Goal: Task Accomplishment & Management: Manage account settings

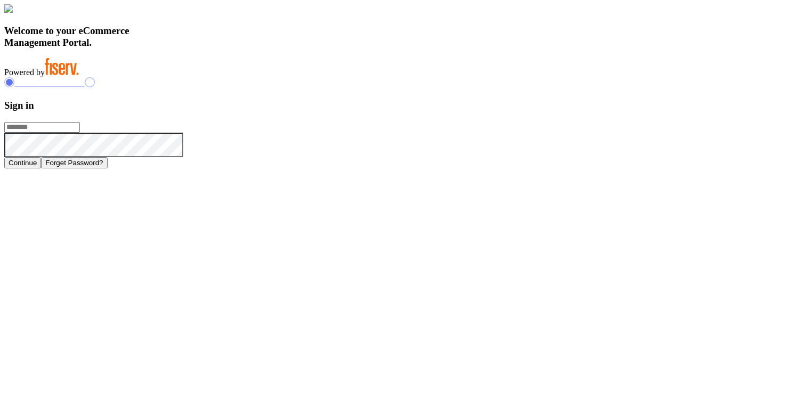
type input "**********"
click at [564, 111] on h3 "Sign in" at bounding box center [398, 106] width 788 height 12
click at [249, 49] on h3 "Welcome to your eCommerce Management Portal." at bounding box center [398, 36] width 788 height 23
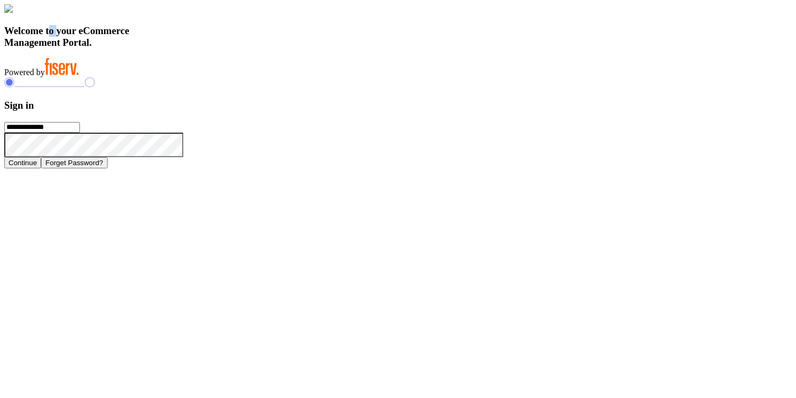
click at [249, 49] on h3 "Welcome to your eCommerce Management Portal." at bounding box center [398, 36] width 788 height 23
click at [253, 49] on h3 "Welcome to your eCommerce Management Portal." at bounding box center [398, 36] width 788 height 23
drag, startPoint x: 175, startPoint y: 268, endPoint x: 346, endPoint y: 342, distance: 186.7
click at [346, 77] on div "Welcome to your eCommerce Management Portal. Powered by" at bounding box center [398, 40] width 788 height 73
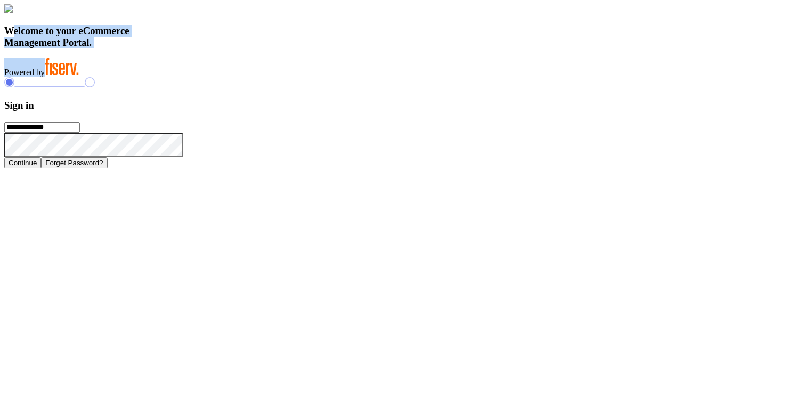
click at [337, 49] on h3 "Welcome to your eCommerce Management Portal." at bounding box center [398, 36] width 788 height 23
click at [330, 49] on h3 "Welcome to your eCommerce Management Portal." at bounding box center [398, 36] width 788 height 23
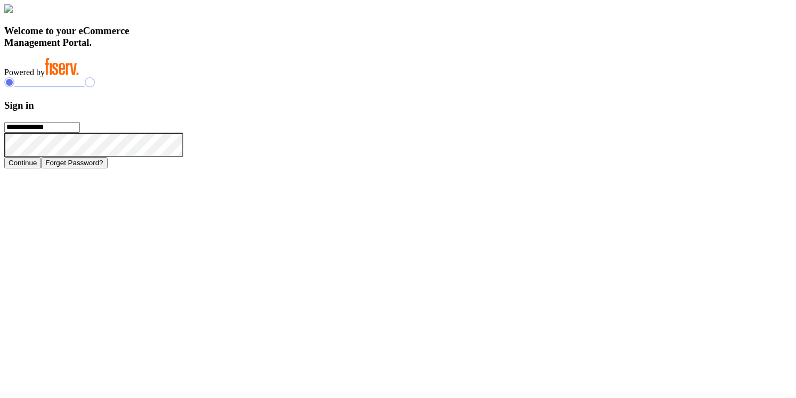
click at [330, 49] on h3 "Welcome to your eCommerce Management Portal." at bounding box center [398, 36] width 788 height 23
click at [286, 49] on h3 "Welcome to your eCommerce Management Portal." at bounding box center [398, 36] width 788 height 23
drag, startPoint x: 176, startPoint y: 267, endPoint x: 311, endPoint y: 356, distance: 161.7
click at [311, 77] on div "Welcome to your eCommerce Management Portal. Powered by" at bounding box center [398, 40] width 788 height 73
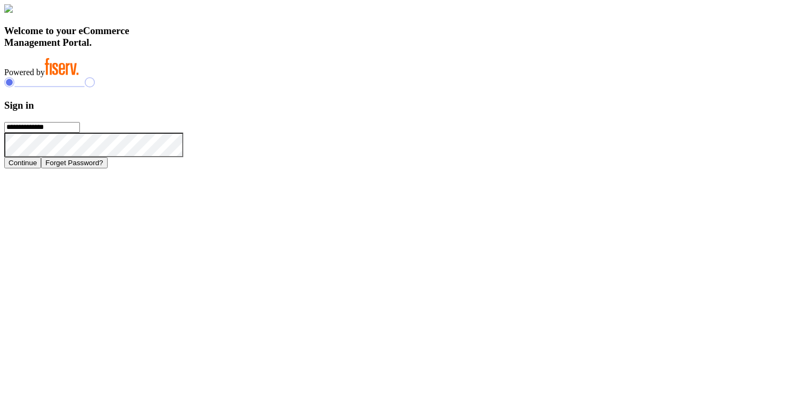
click at [381, 77] on div "Welcome to your eCommerce Management Portal. Powered by" at bounding box center [398, 40] width 788 height 73
drag, startPoint x: 179, startPoint y: 271, endPoint x: 295, endPoint y: 343, distance: 136.7
click at [295, 77] on div "Welcome to your eCommerce Management Portal. Powered by" at bounding box center [398, 40] width 788 height 73
click at [358, 49] on h3 "Welcome to your eCommerce Management Portal." at bounding box center [398, 36] width 788 height 23
click at [561, 111] on h3 "Sign in" at bounding box center [398, 106] width 788 height 12
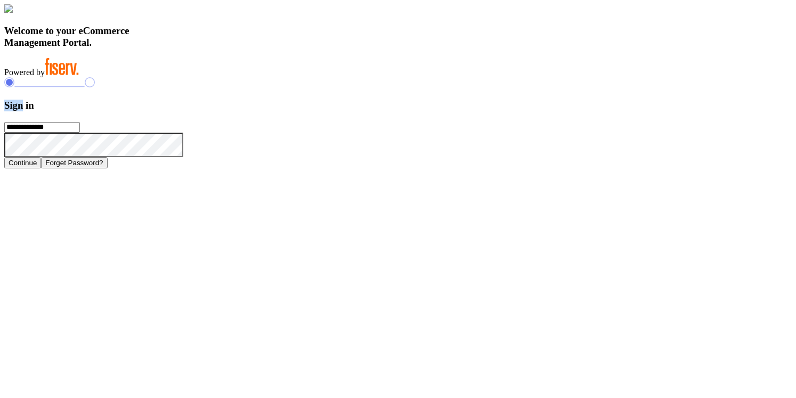
click at [561, 111] on h3 "Sign in" at bounding box center [398, 106] width 788 height 12
click at [272, 49] on h3 "Welcome to your eCommerce Management Portal." at bounding box center [398, 36] width 788 height 23
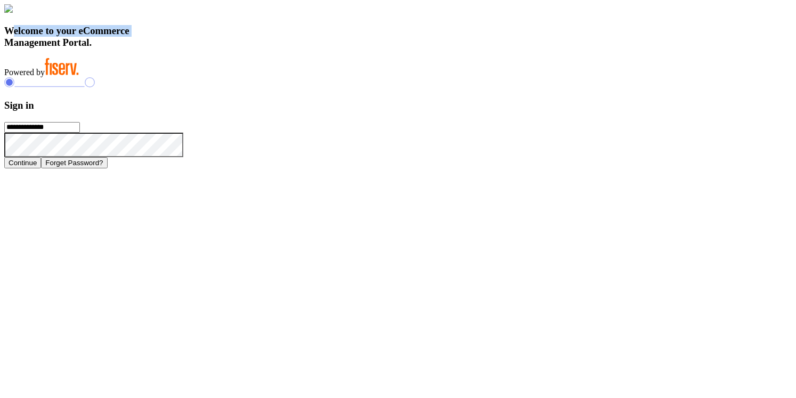
click at [272, 49] on h3 "Welcome to your eCommerce Management Portal." at bounding box center [398, 36] width 788 height 23
click at [273, 49] on h3 "Welcome to your eCommerce Management Portal." at bounding box center [398, 36] width 788 height 23
drag, startPoint x: 174, startPoint y: 269, endPoint x: 298, endPoint y: 346, distance: 147.0
click at [298, 77] on div "Welcome to your eCommerce Management Portal. Powered by" at bounding box center [398, 40] width 788 height 73
click at [311, 77] on div "Welcome to your eCommerce Management Portal. Powered by" at bounding box center [398, 40] width 788 height 73
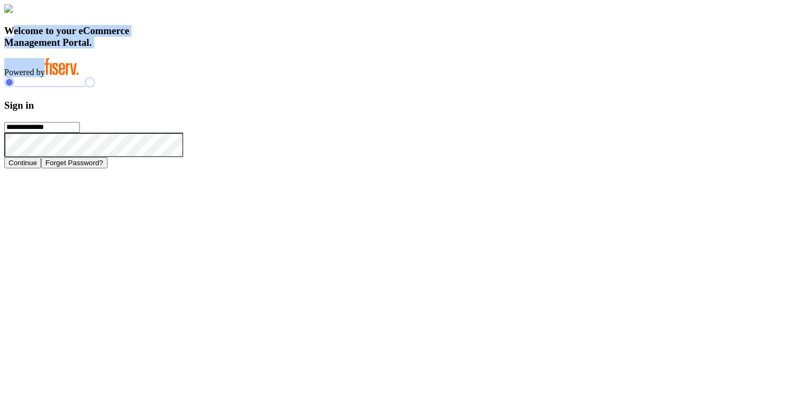
drag, startPoint x: 175, startPoint y: 268, endPoint x: 286, endPoint y: 344, distance: 134.5
click at [286, 77] on div "Welcome to your eCommerce Management Portal. Powered by" at bounding box center [398, 40] width 788 height 73
click at [316, 49] on h3 "Welcome to your eCommerce Management Portal." at bounding box center [398, 36] width 788 height 23
click at [564, 111] on h3 "Sign in" at bounding box center [398, 106] width 788 height 12
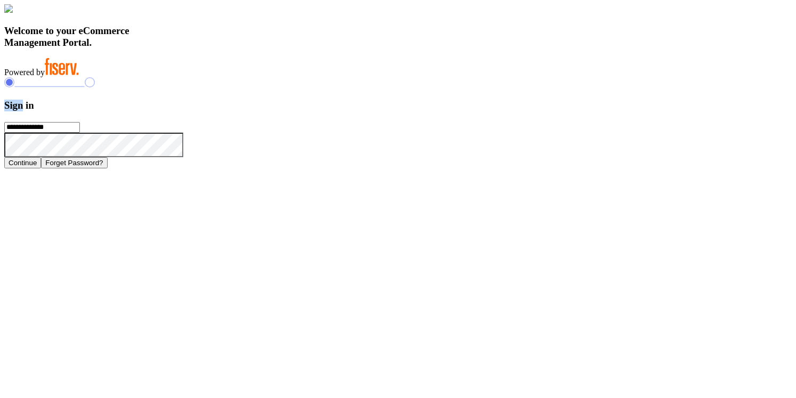
click at [564, 111] on h3 "Sign in" at bounding box center [398, 106] width 788 height 12
click at [267, 49] on h3 "Welcome to your eCommerce Management Portal." at bounding box center [398, 36] width 788 height 23
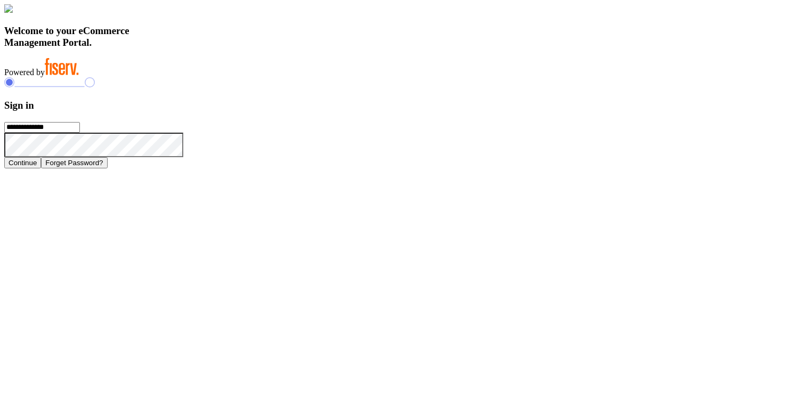
click at [267, 49] on h3 "Welcome to your eCommerce Management Portal." at bounding box center [398, 36] width 788 height 23
click at [259, 49] on h3 "Welcome to your eCommerce Management Portal." at bounding box center [398, 36] width 788 height 23
drag, startPoint x: 171, startPoint y: 268, endPoint x: 287, endPoint y: 340, distance: 136.7
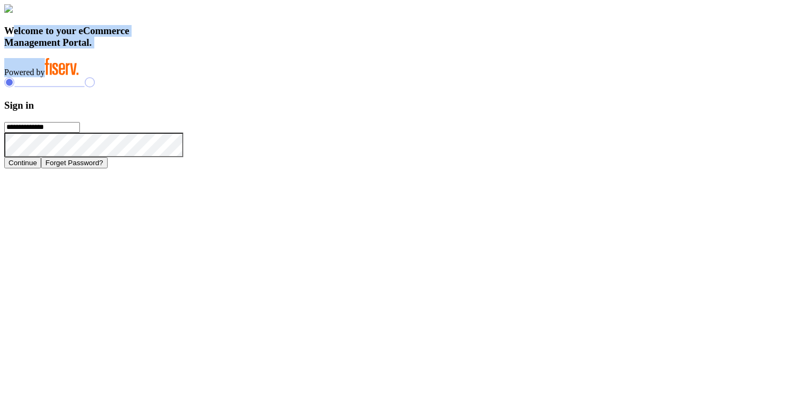
click at [287, 77] on div "Welcome to your eCommerce Management Portal. Powered by" at bounding box center [398, 40] width 788 height 73
click at [282, 77] on div "Welcome to your eCommerce Management Portal. Powered by" at bounding box center [398, 40] width 788 height 73
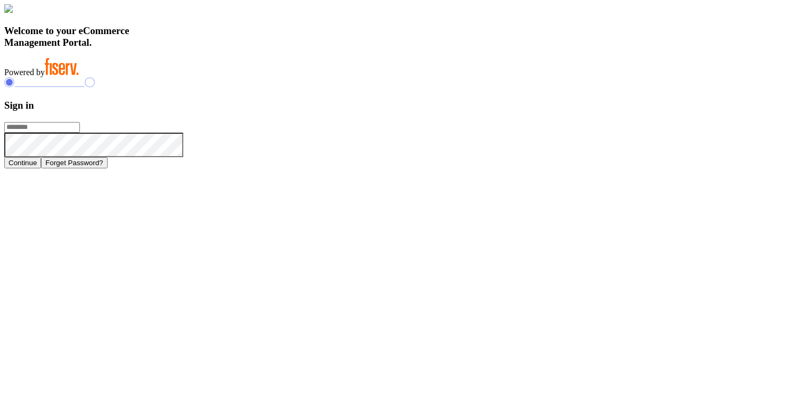
type input "**********"
click at [40, 69] on div "**********" at bounding box center [398, 86] width 788 height 164
click at [331, 49] on h3 "Welcome to your eCommerce Management Portal." at bounding box center [398, 36] width 788 height 23
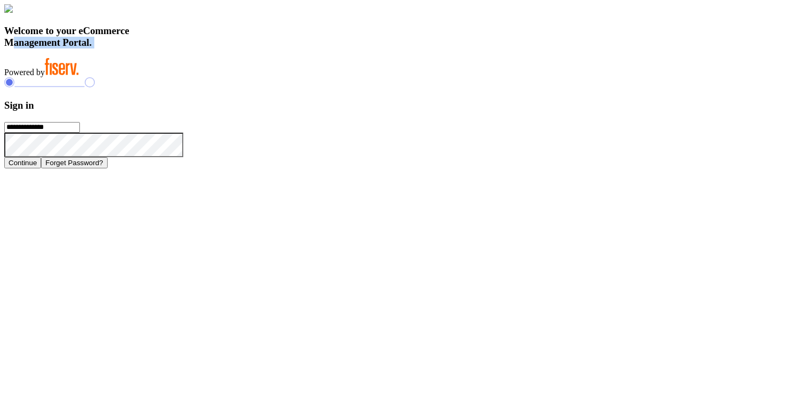
click at [309, 49] on h3 "Welcome to your eCommerce Management Portal." at bounding box center [398, 36] width 788 height 23
click at [293, 49] on h3 "Welcome to your eCommerce Management Portal." at bounding box center [398, 36] width 788 height 23
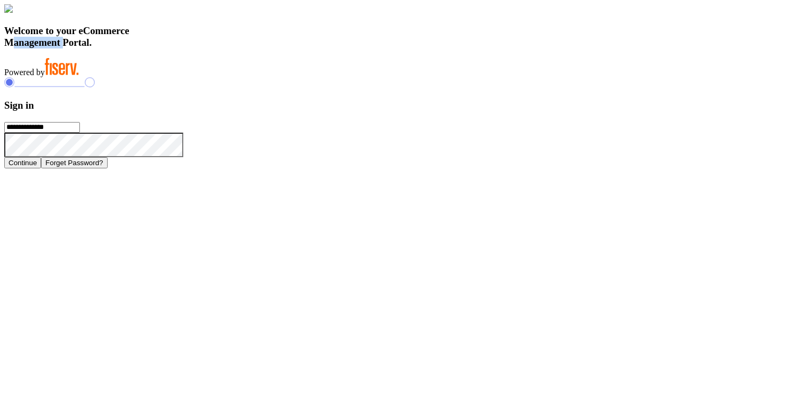
click at [293, 49] on h3 "Welcome to your eCommerce Management Portal." at bounding box center [398, 36] width 788 height 23
click at [283, 49] on h3 "Welcome to your eCommerce Management Portal." at bounding box center [398, 36] width 788 height 23
click at [276, 49] on h3 "Welcome to your eCommerce Management Portal." at bounding box center [398, 36] width 788 height 23
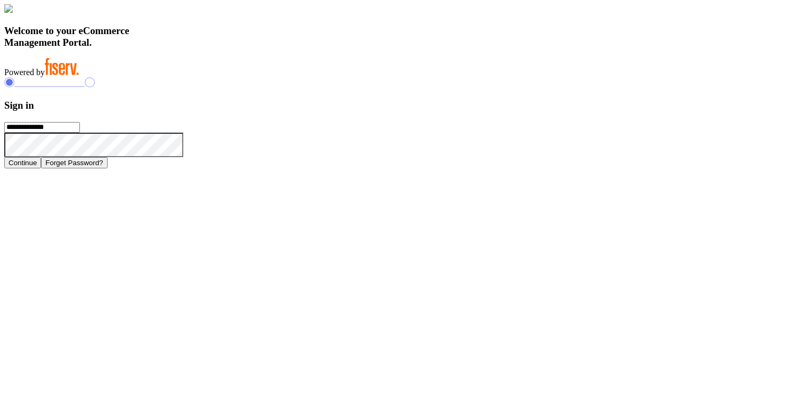
click at [276, 49] on h3 "Welcome to your eCommerce Management Portal." at bounding box center [398, 36] width 788 height 23
click at [246, 49] on h3 "Welcome to your eCommerce Management Portal." at bounding box center [398, 36] width 788 height 23
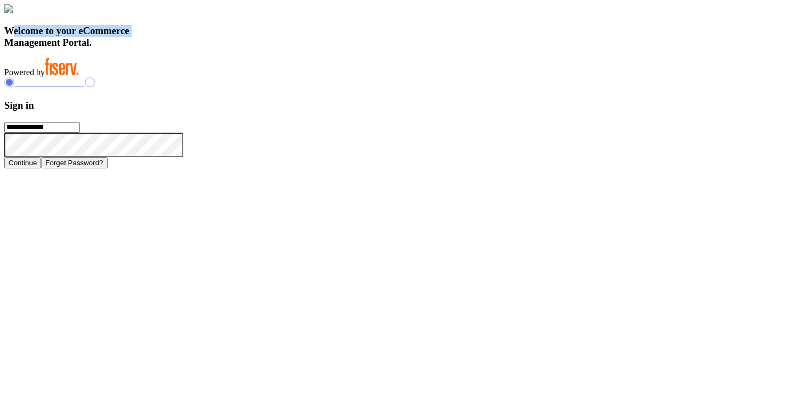
click at [263, 77] on div "Powered by" at bounding box center [398, 67] width 788 height 19
click at [45, 77] on span "Powered by" at bounding box center [24, 72] width 41 height 9
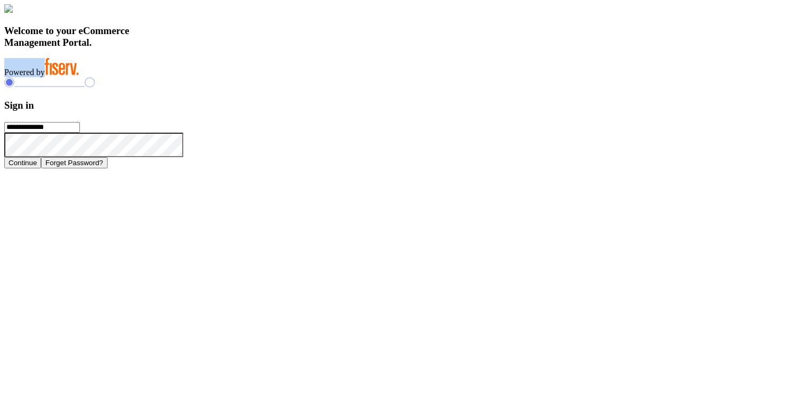
click at [107, 168] on button "Forget Password?" at bounding box center [74, 162] width 66 height 11
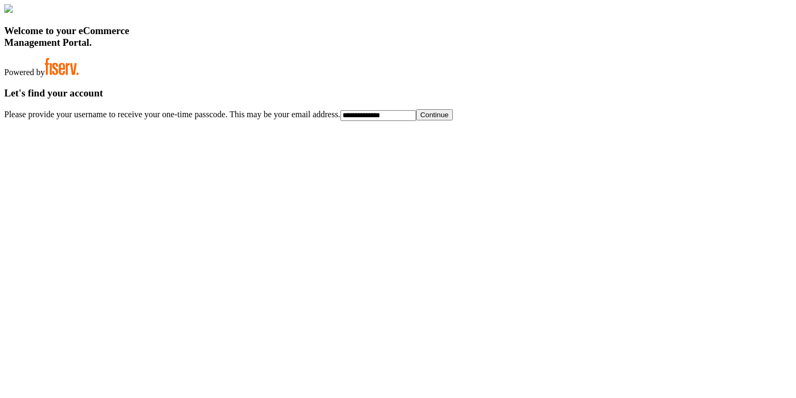
click at [514, 121] on div "**********" at bounding box center [398, 104] width 788 height 34
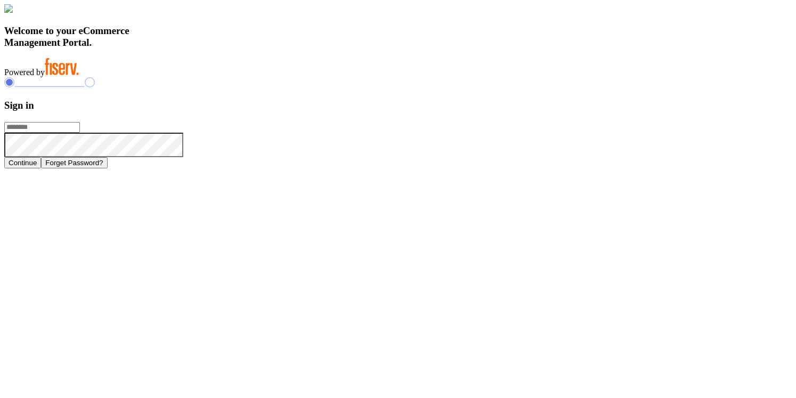
type input "**********"
click at [318, 49] on h3 "Welcome to your eCommerce Management Portal." at bounding box center [398, 36] width 788 height 23
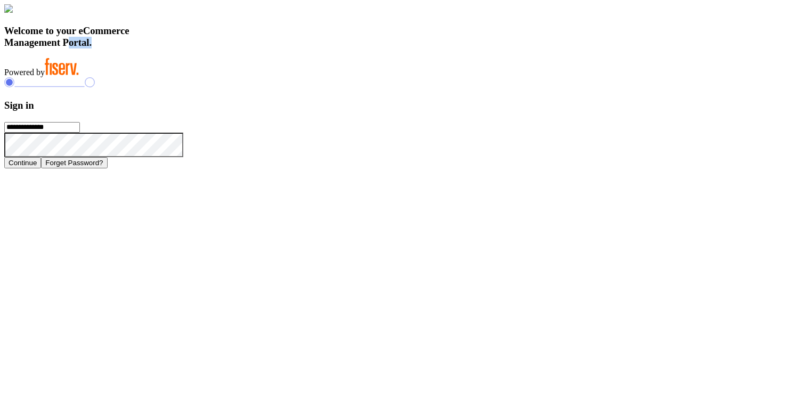
click at [318, 49] on h3 "Welcome to your eCommerce Management Portal." at bounding box center [398, 36] width 788 height 23
click at [290, 49] on h3 "Welcome to your eCommerce Management Portal." at bounding box center [398, 36] width 788 height 23
click at [296, 49] on h3 "Welcome to your eCommerce Management Portal." at bounding box center [398, 36] width 788 height 23
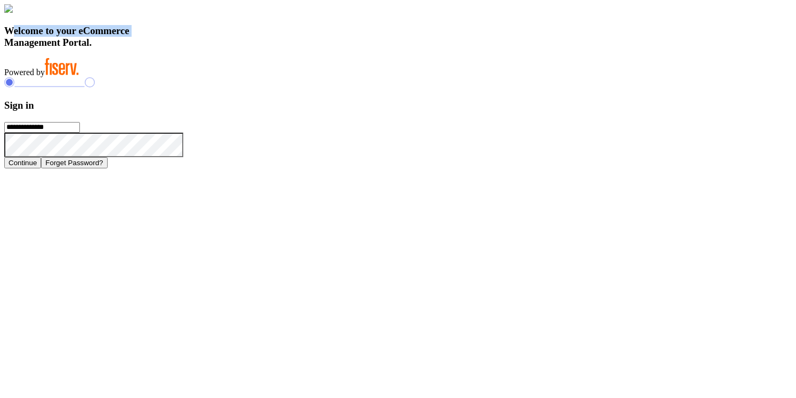
click at [296, 49] on h3 "Welcome to your eCommerce Management Portal." at bounding box center [398, 36] width 788 height 23
click at [295, 49] on h3 "Welcome to your eCommerce Management Portal." at bounding box center [398, 36] width 788 height 23
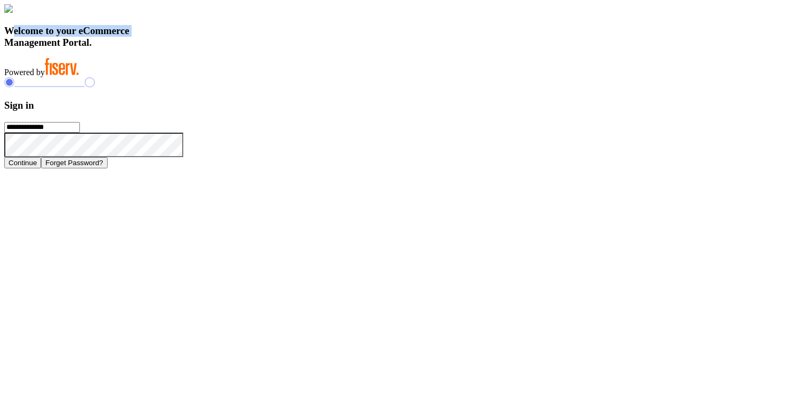
click at [293, 49] on h3 "Welcome to your eCommerce Management Portal." at bounding box center [398, 36] width 788 height 23
click at [45, 77] on span "Powered by" at bounding box center [24, 72] width 41 height 9
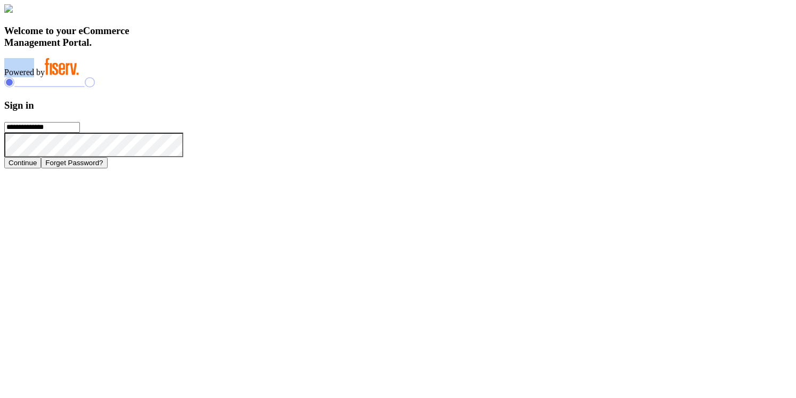
click at [45, 77] on span "Powered by" at bounding box center [24, 72] width 41 height 9
